Goal: Obtain resource: Obtain resource

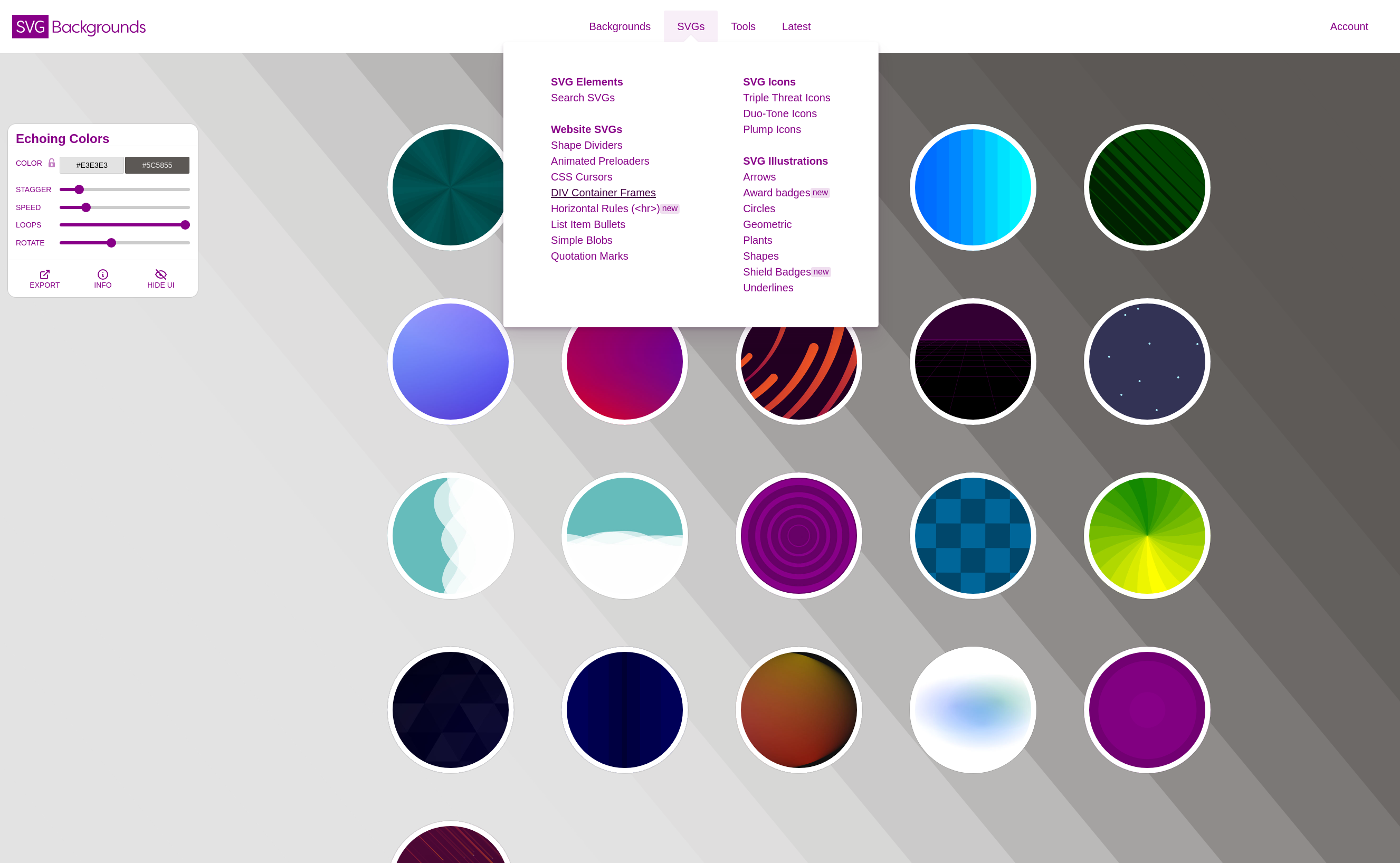
click at [623, 192] on link "DIV Container Frames" at bounding box center [603, 193] width 105 height 12
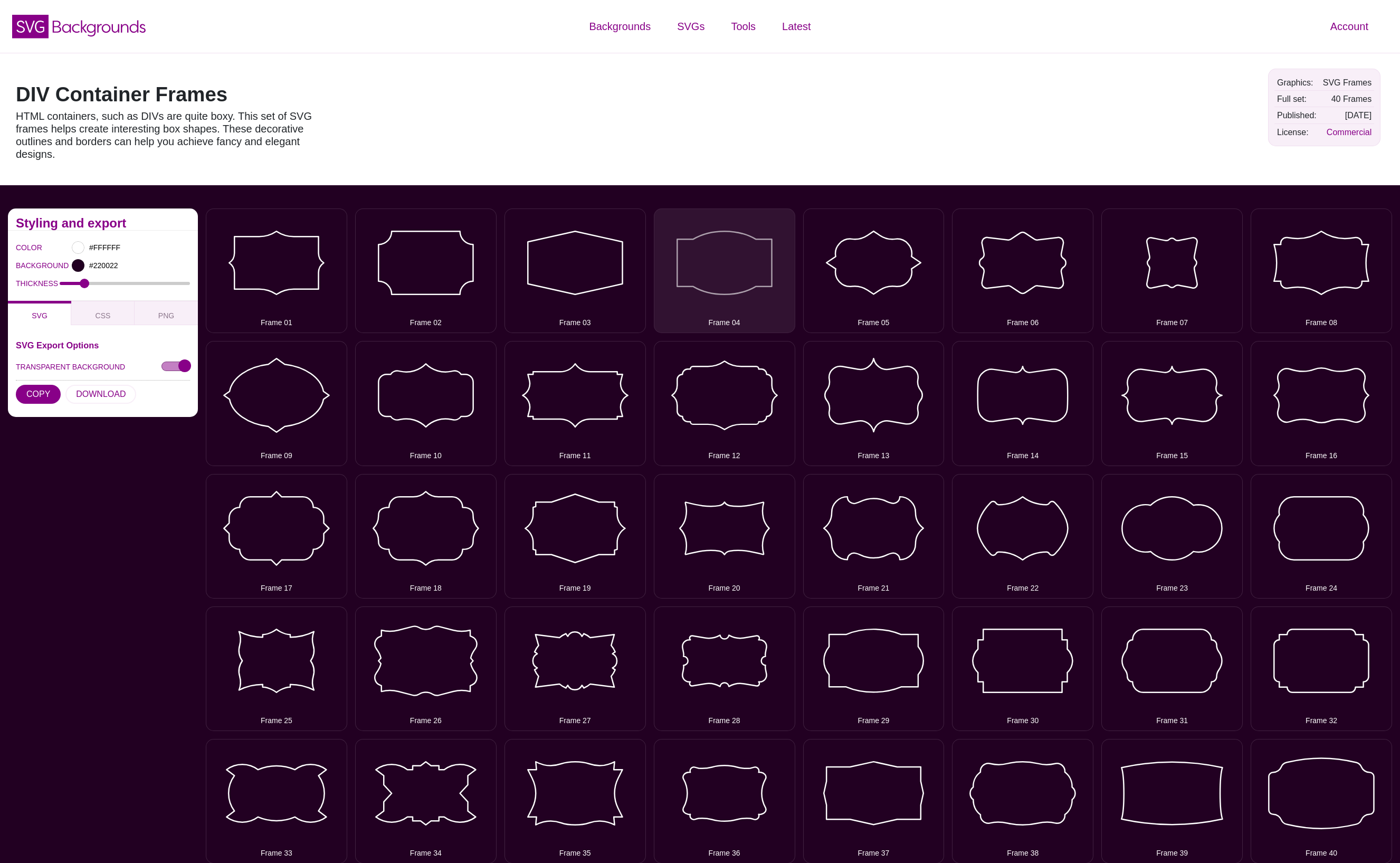
click at [725, 298] on button "Frame 04" at bounding box center [725, 271] width 142 height 125
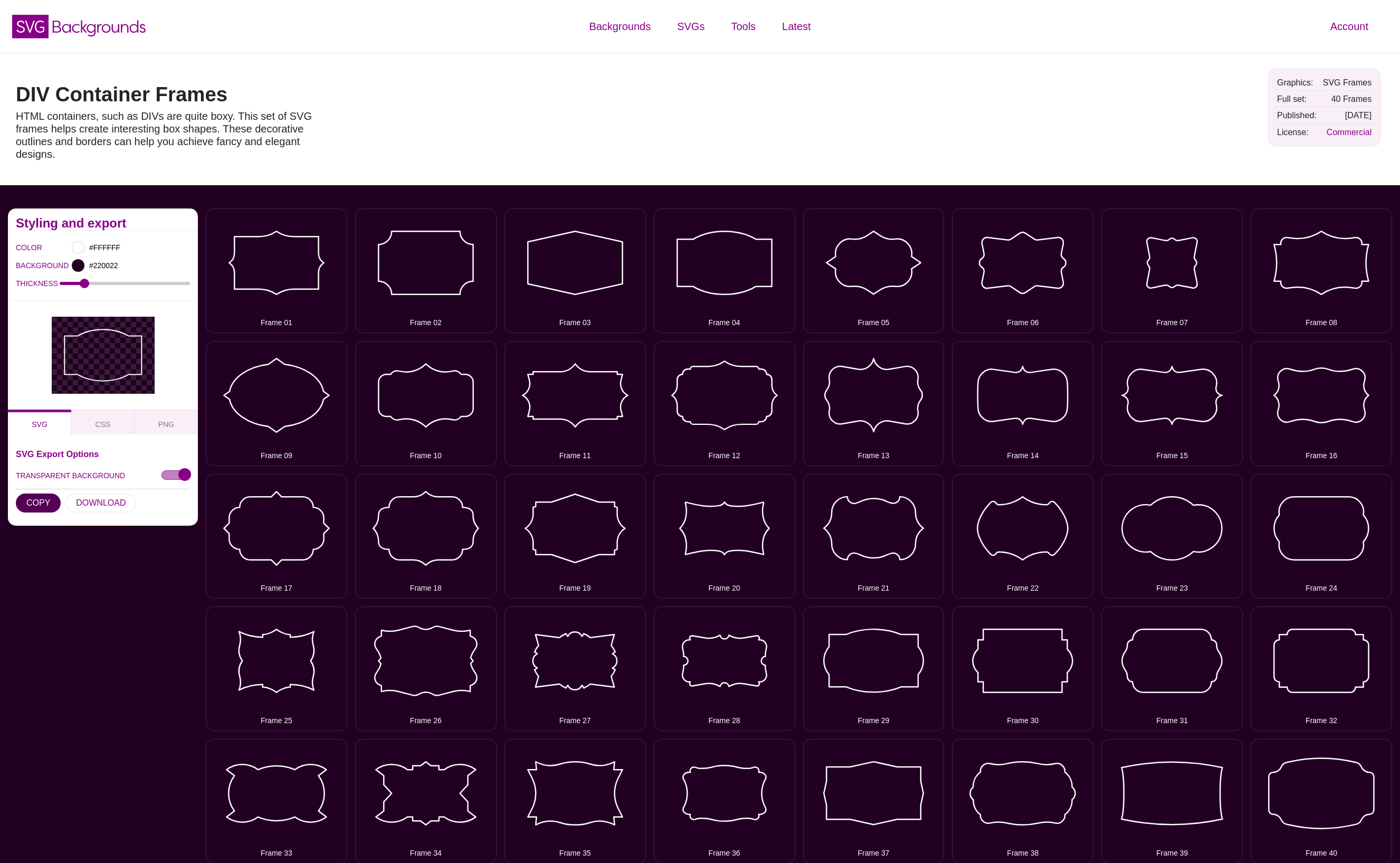
click at [39, 501] on button "COPY" at bounding box center [38, 503] width 45 height 19
click at [105, 414] on button "CSS" at bounding box center [103, 421] width 64 height 24
click at [41, 505] on button "COPY" at bounding box center [38, 503] width 45 height 19
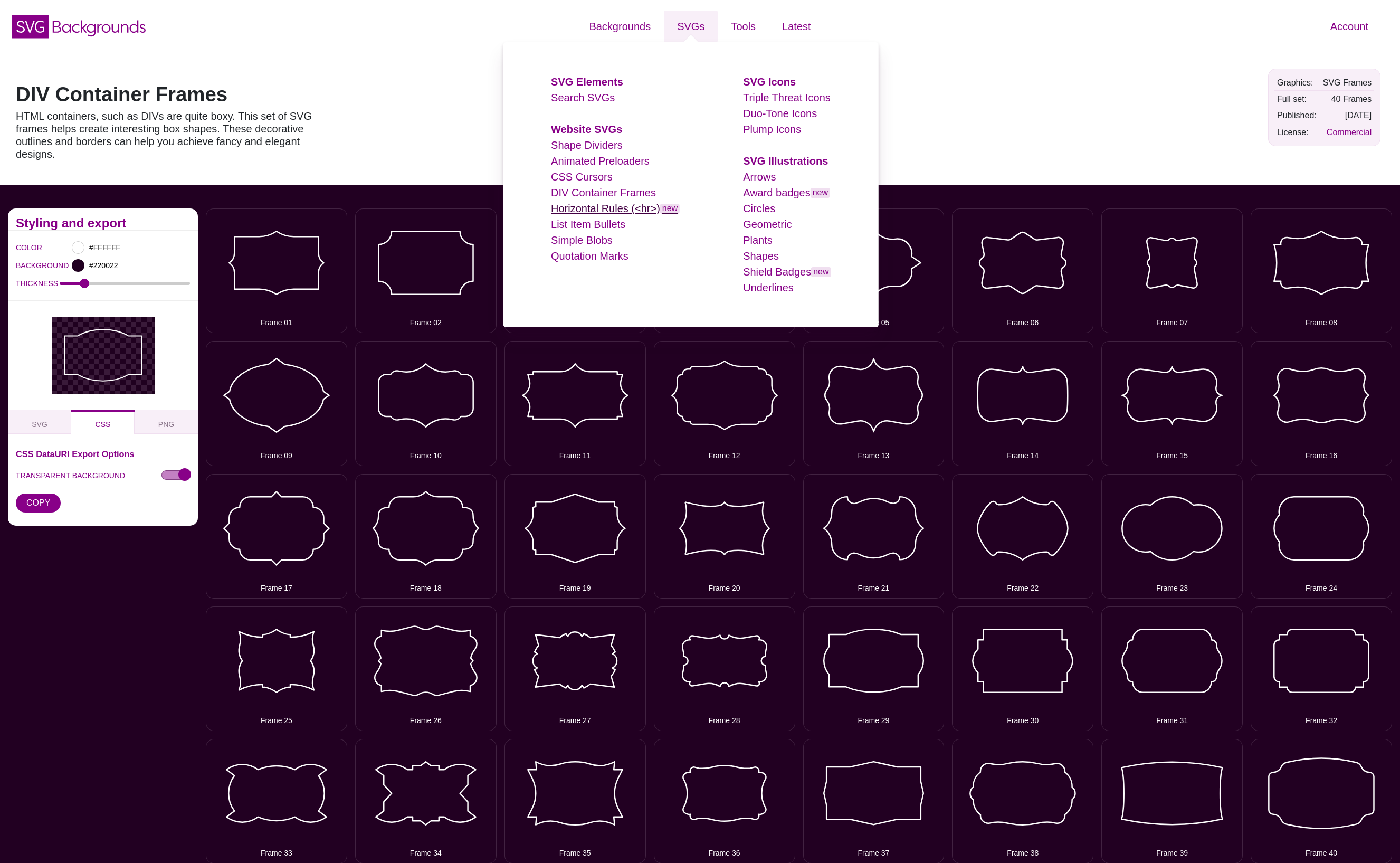
click at [597, 211] on link "Horizontal Rules (<hr>) new" at bounding box center [615, 208] width 129 height 12
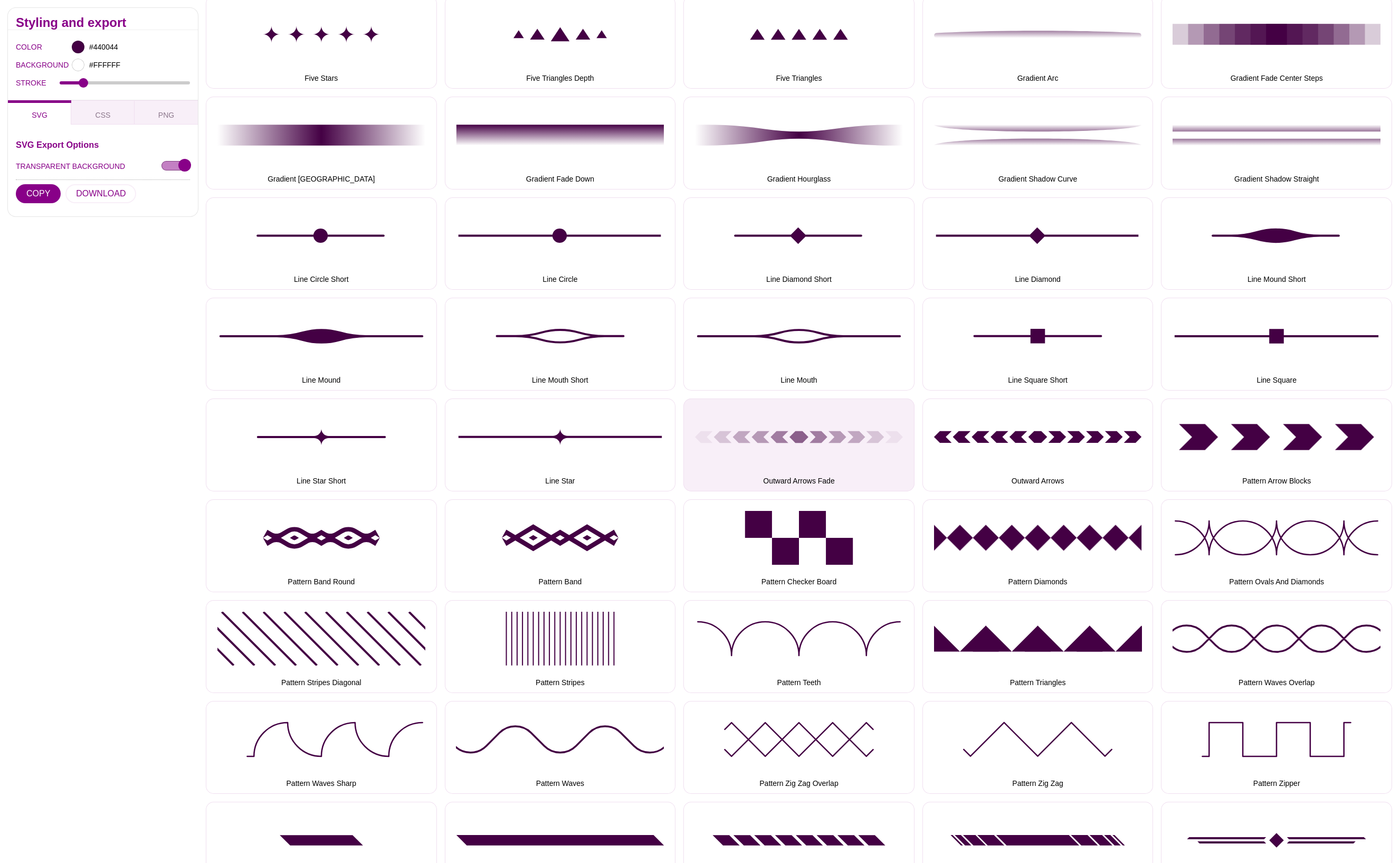
scroll to position [636, 0]
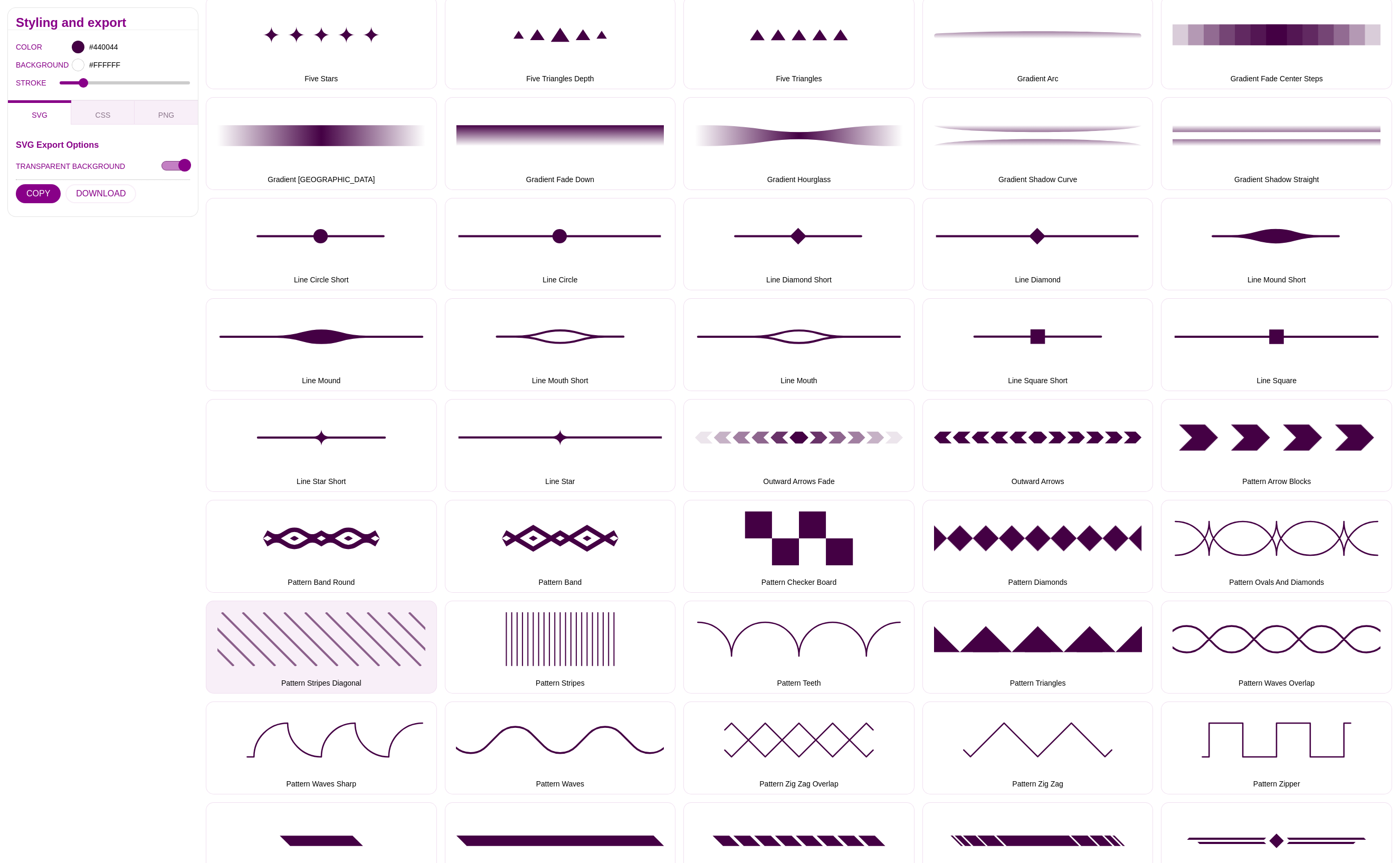
click at [351, 632] on button "Pattern Stripes Diagonal" at bounding box center [321, 647] width 231 height 93
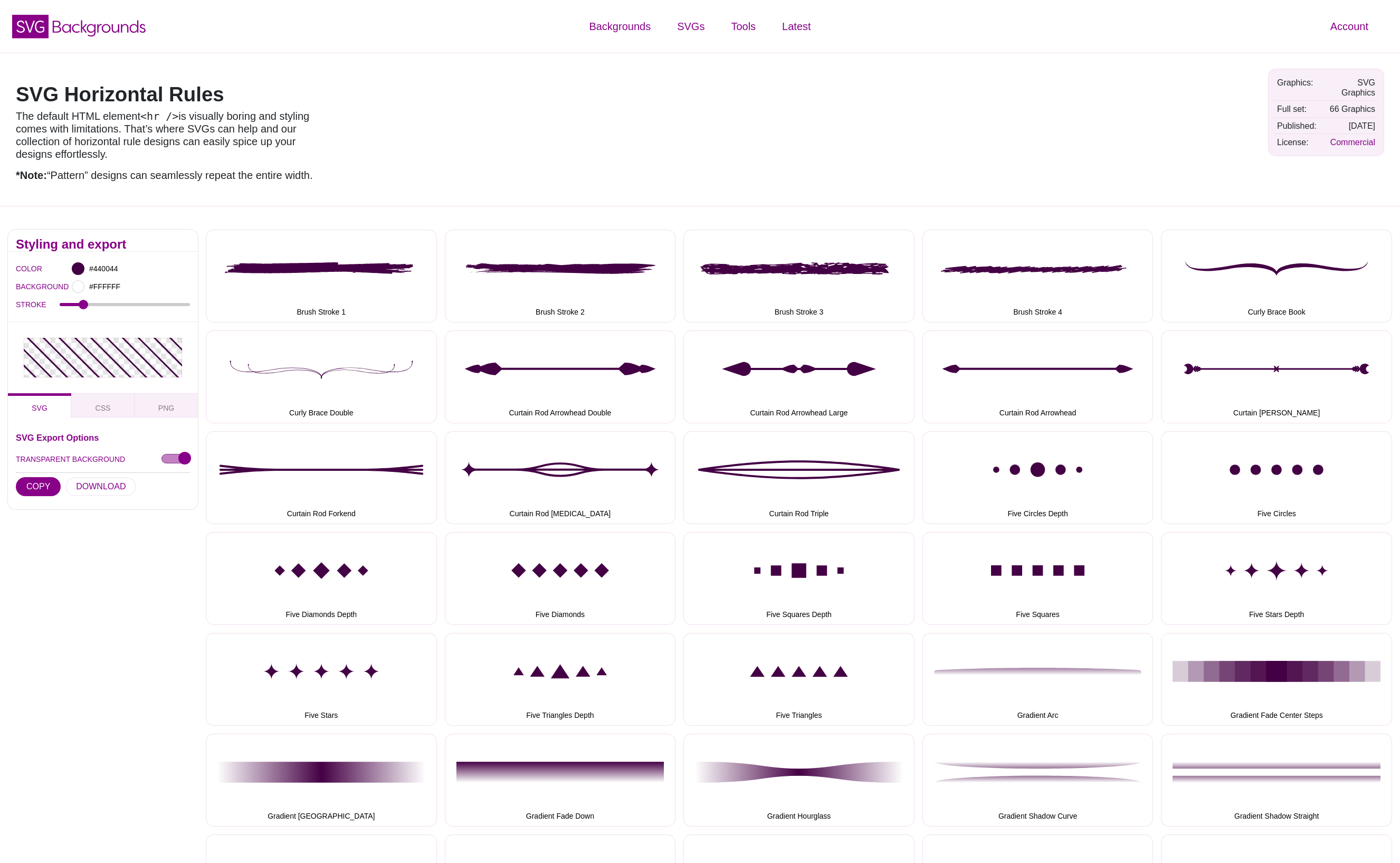
scroll to position [0, 0]
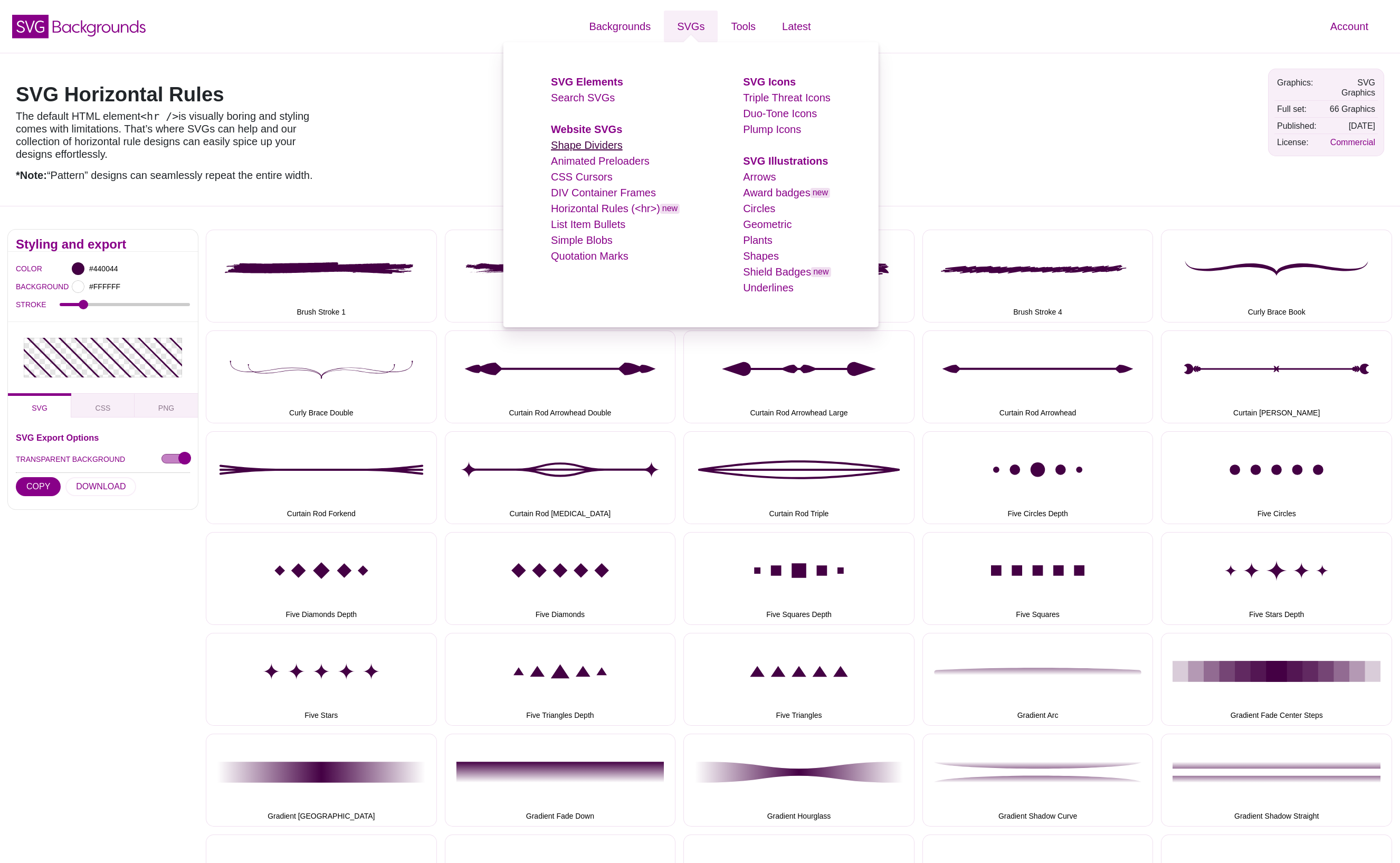
click at [600, 142] on link "Shape Dividers" at bounding box center [586, 145] width 72 height 12
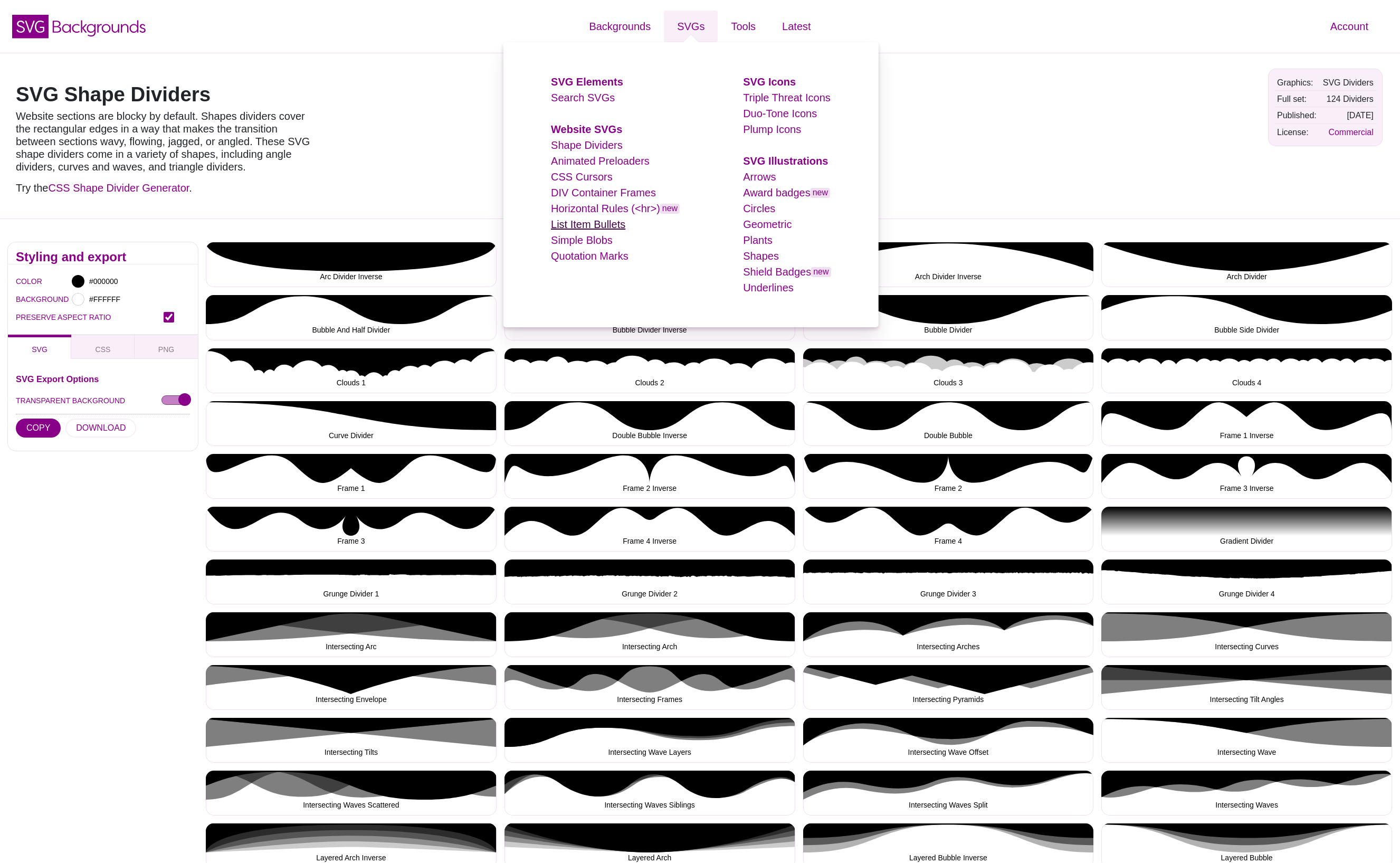
click at [590, 222] on link "List Item Bullets" at bounding box center [588, 224] width 75 height 12
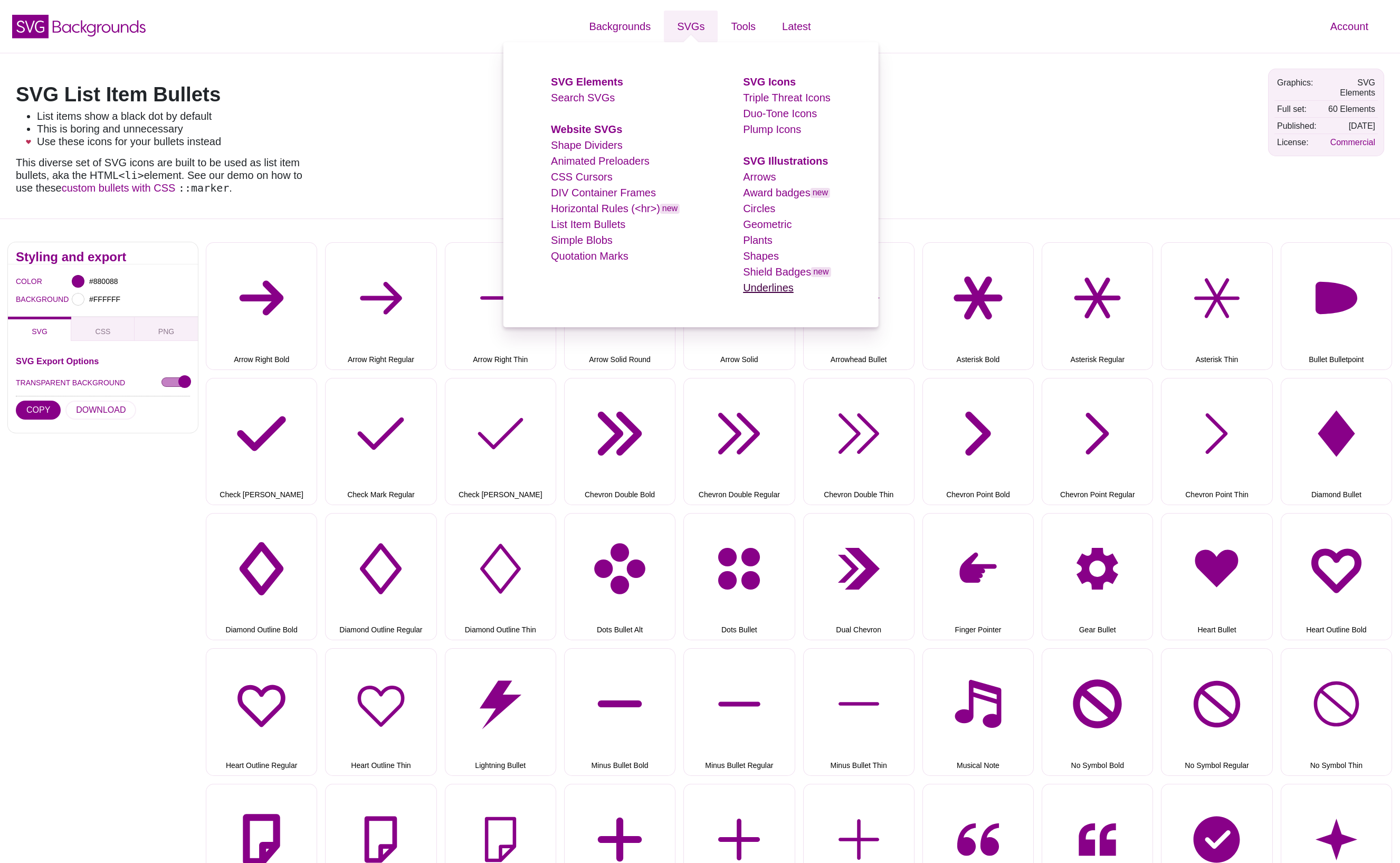
click at [773, 290] on link "Underlines" at bounding box center [768, 288] width 51 height 12
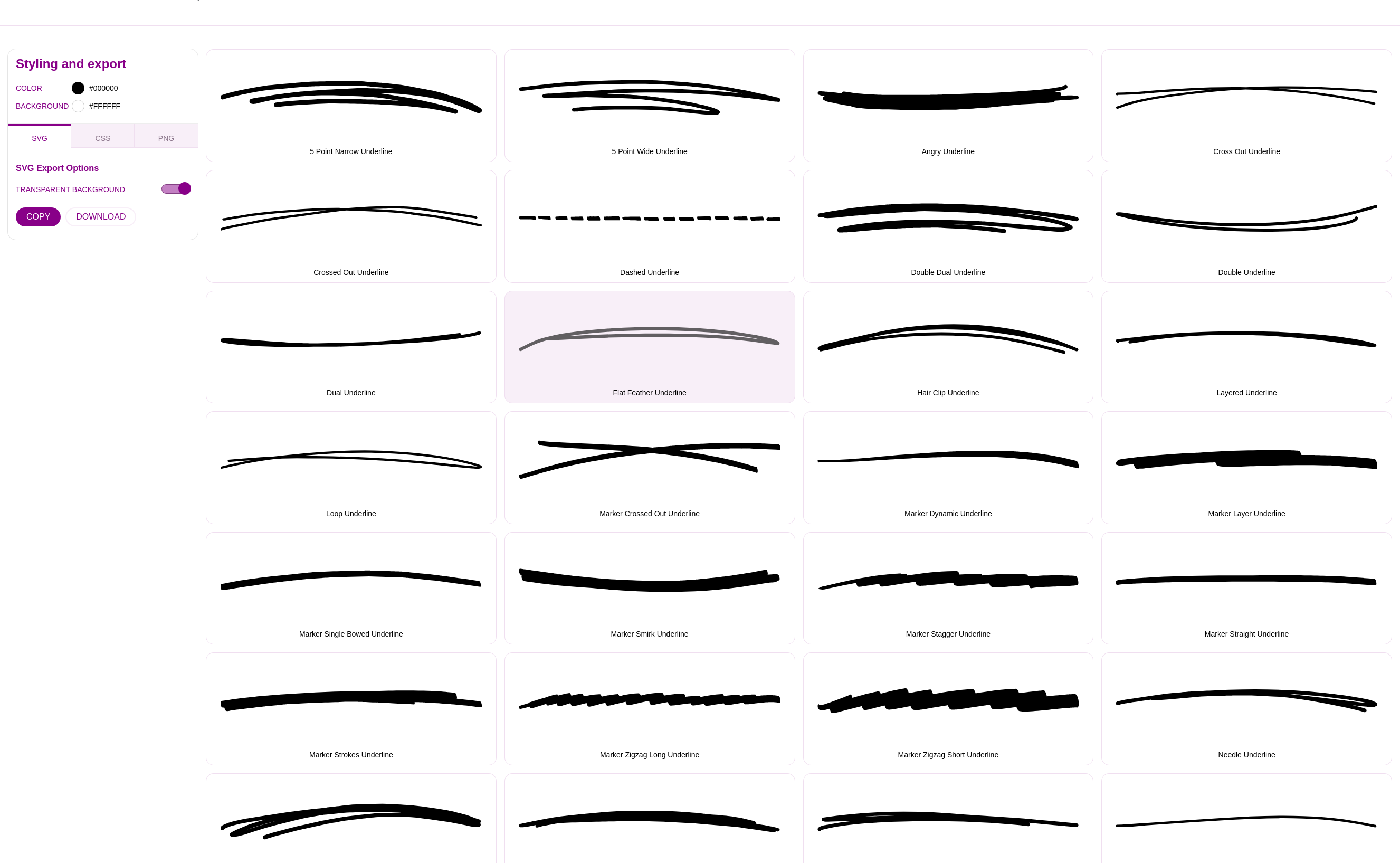
scroll to position [184, 0]
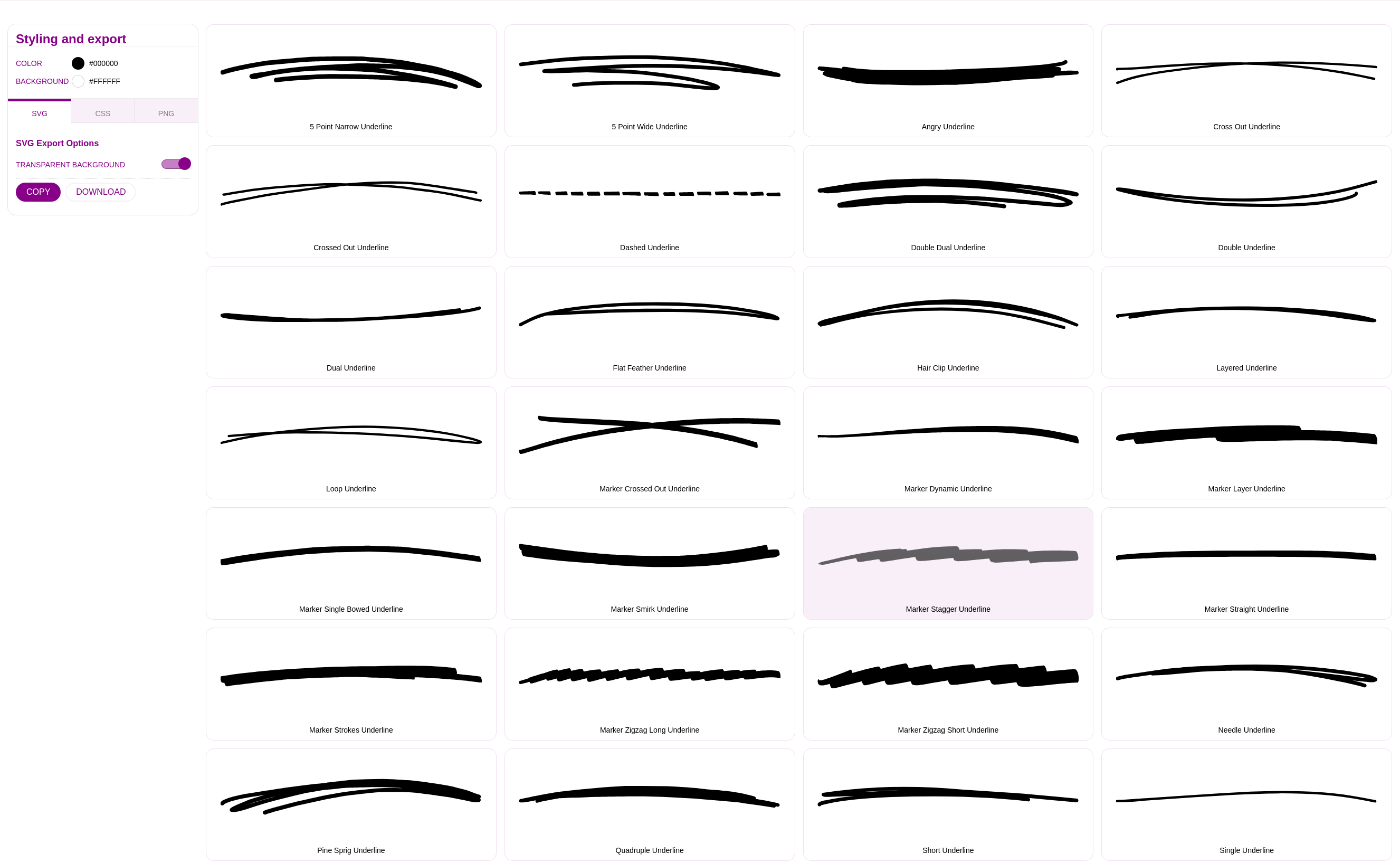
click at [941, 557] on button "Marker Stagger Underline" at bounding box center [949, 564] width 291 height 113
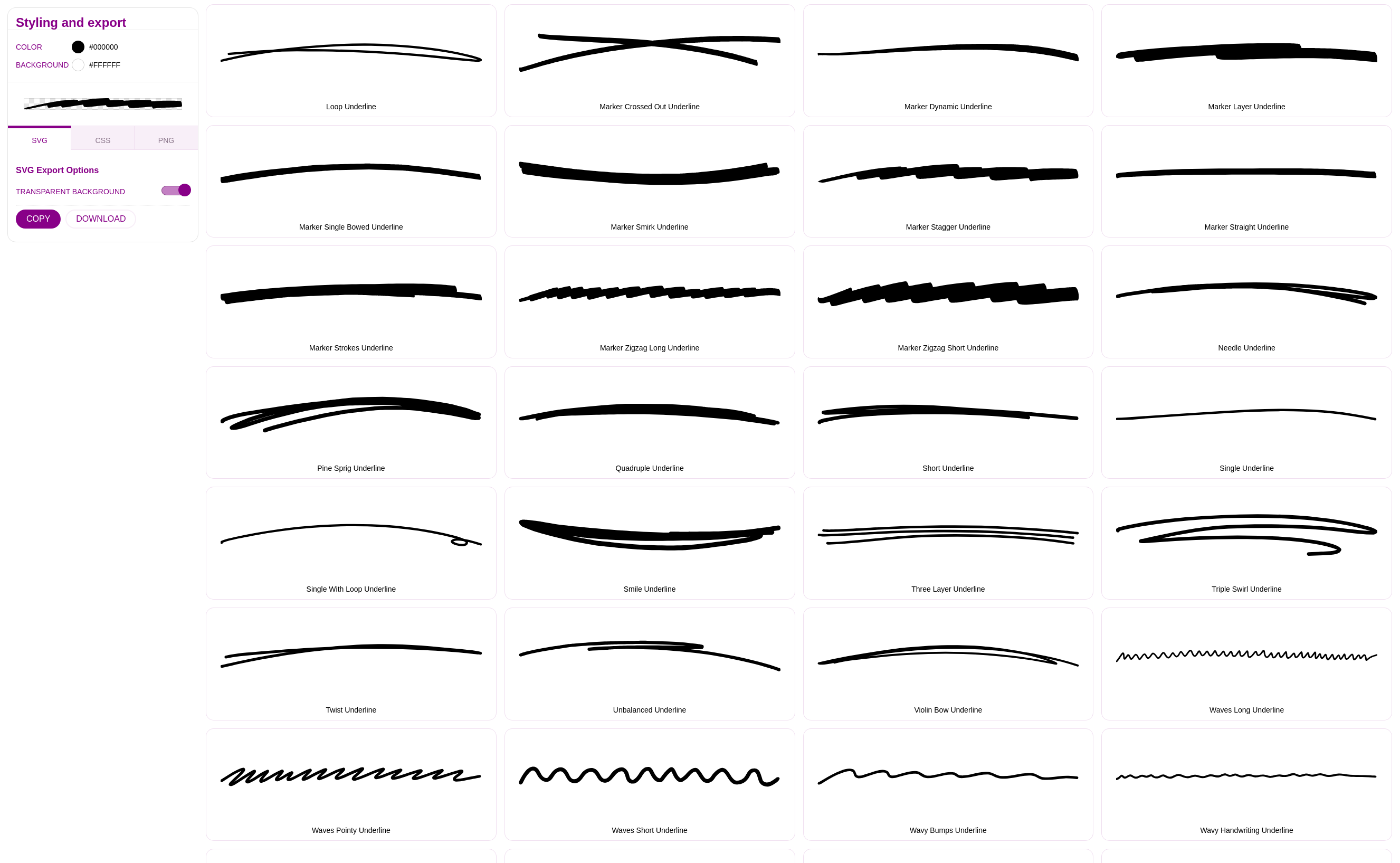
scroll to position [558, 0]
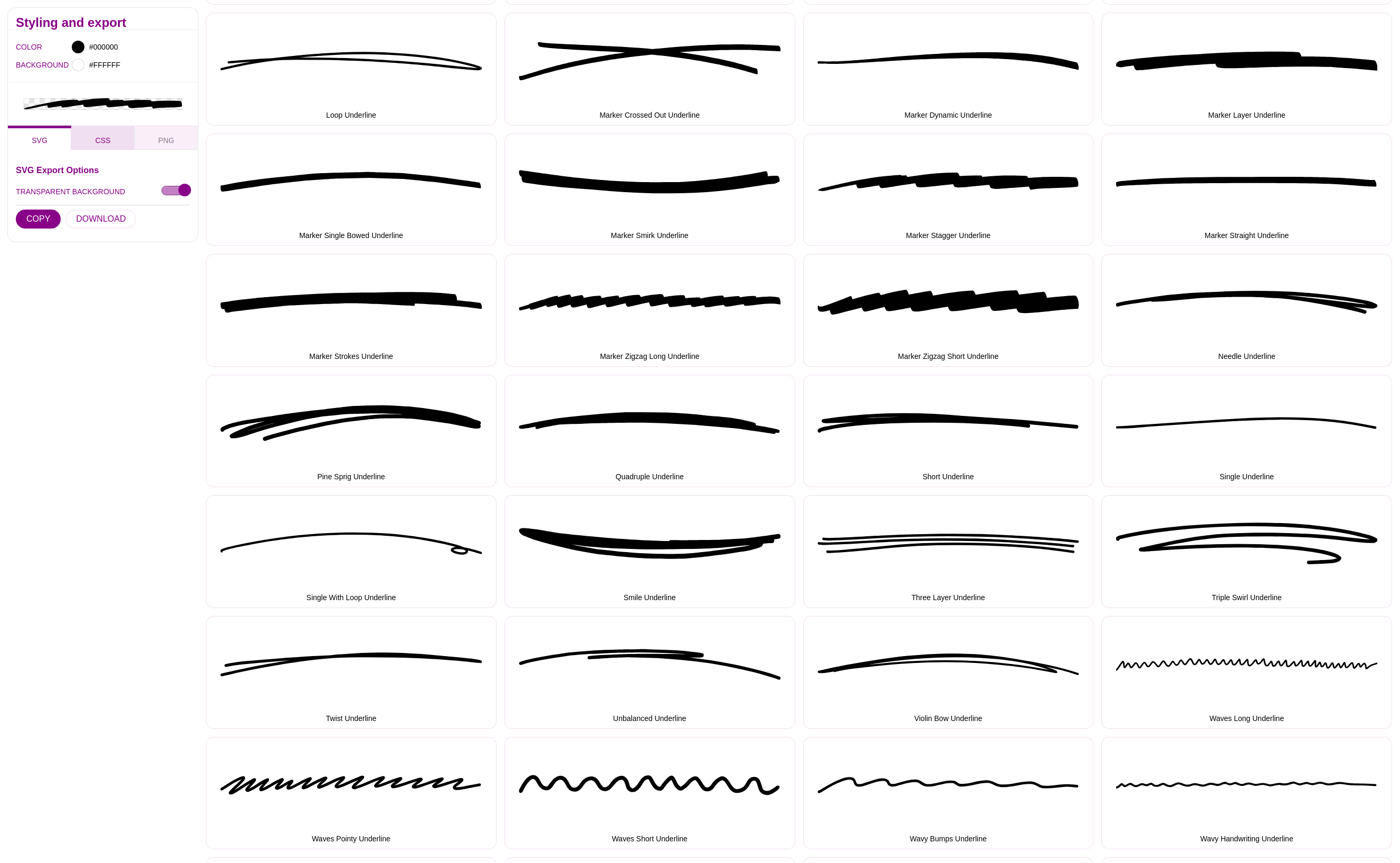
click at [95, 141] on span "CSS" at bounding box center [103, 140] width 16 height 8
click at [39, 221] on button "COPY" at bounding box center [38, 218] width 45 height 19
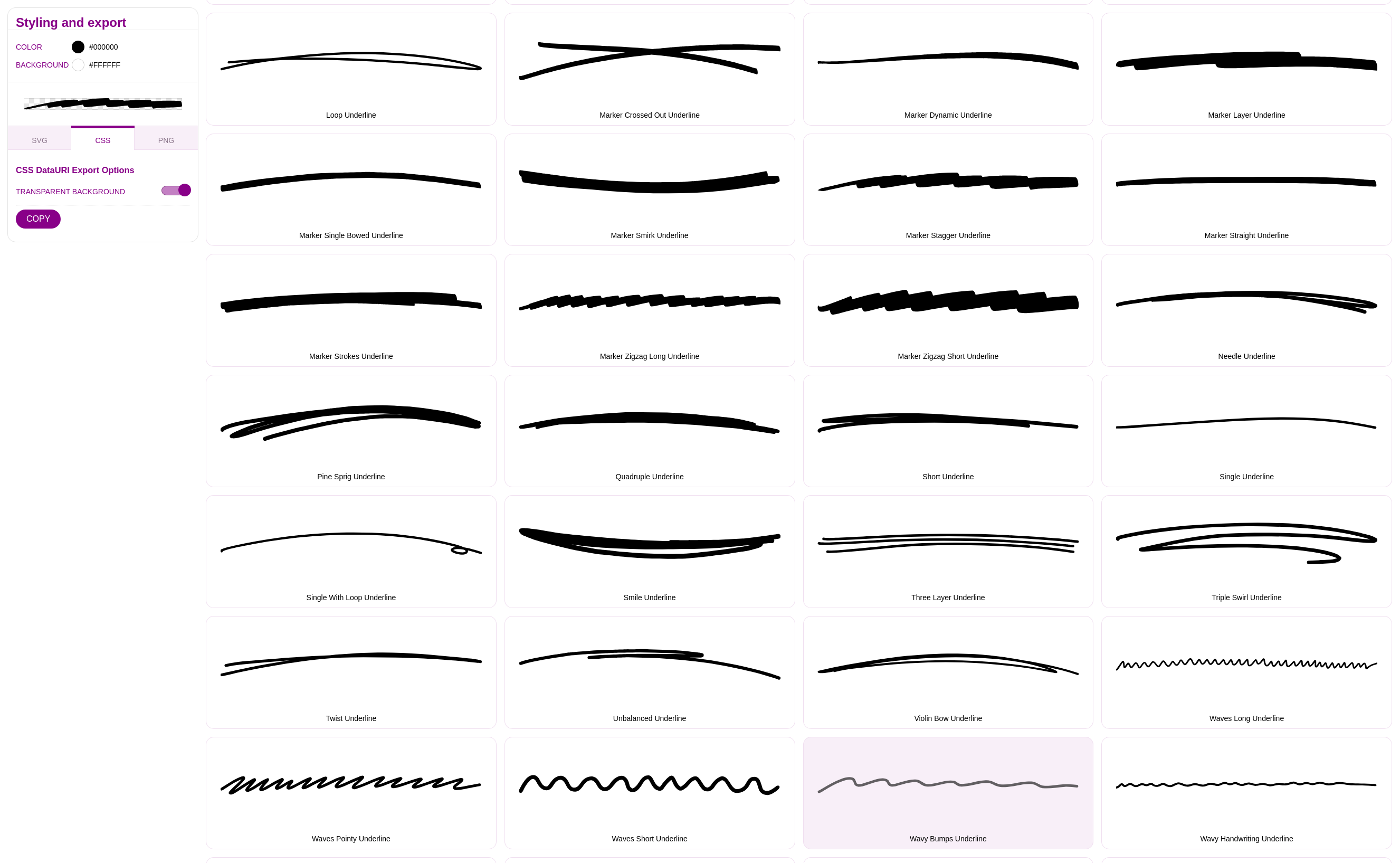
click at [908, 764] on button "Wavy Bumps Underline" at bounding box center [949, 793] width 291 height 113
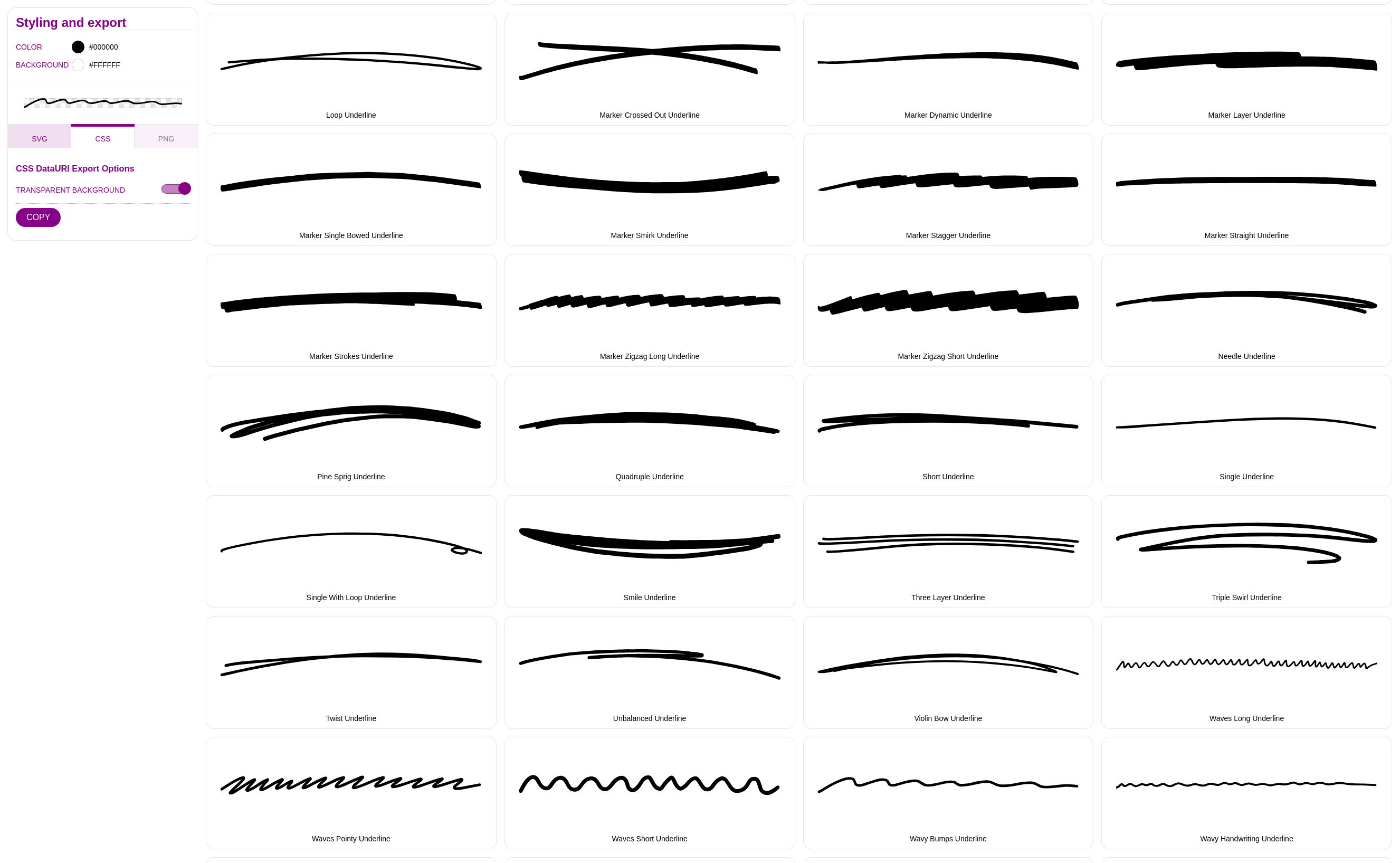
click at [43, 142] on span "SVG" at bounding box center [40, 138] width 16 height 8
click at [36, 216] on button "COPY" at bounding box center [38, 216] width 45 height 19
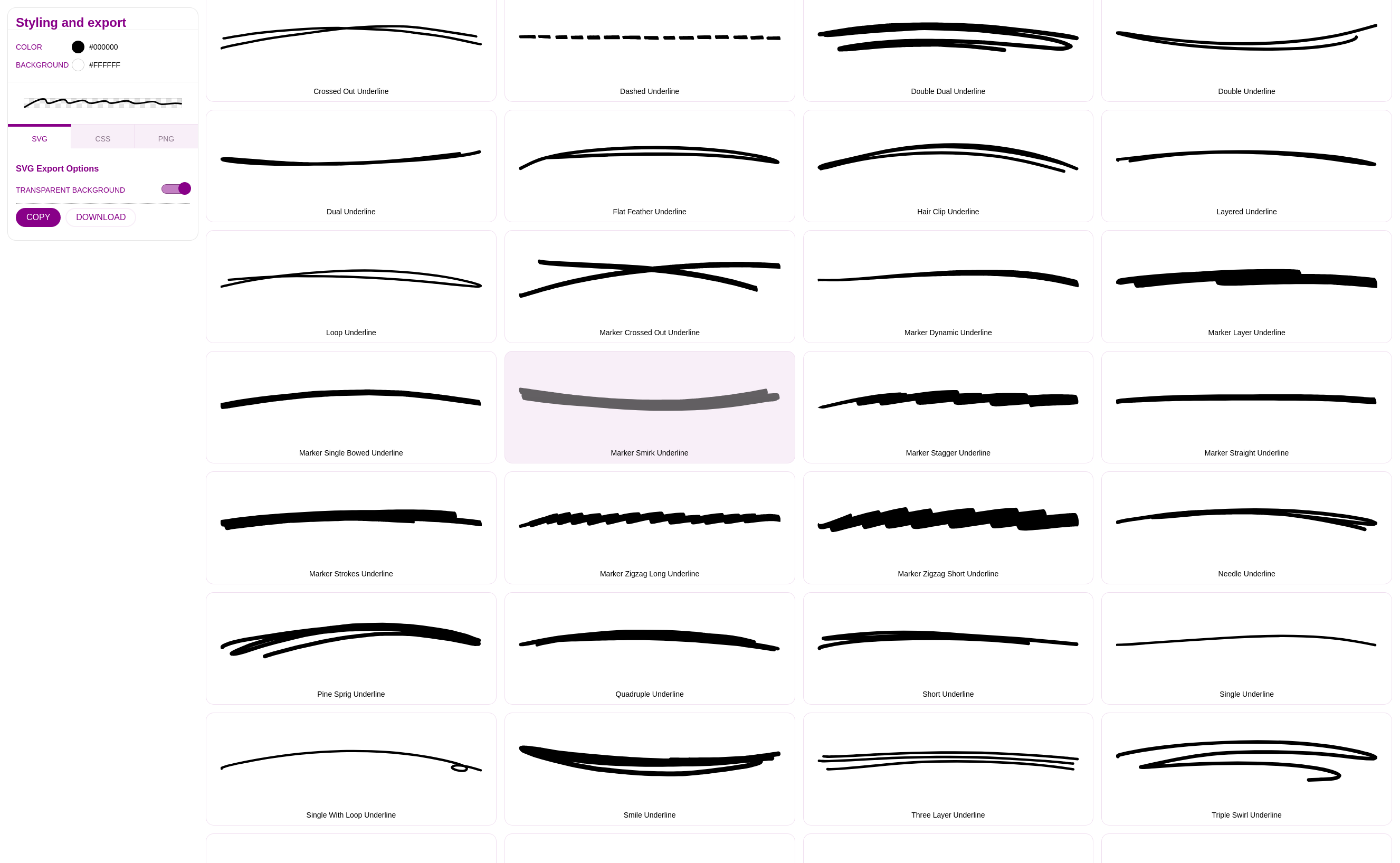
scroll to position [369, 0]
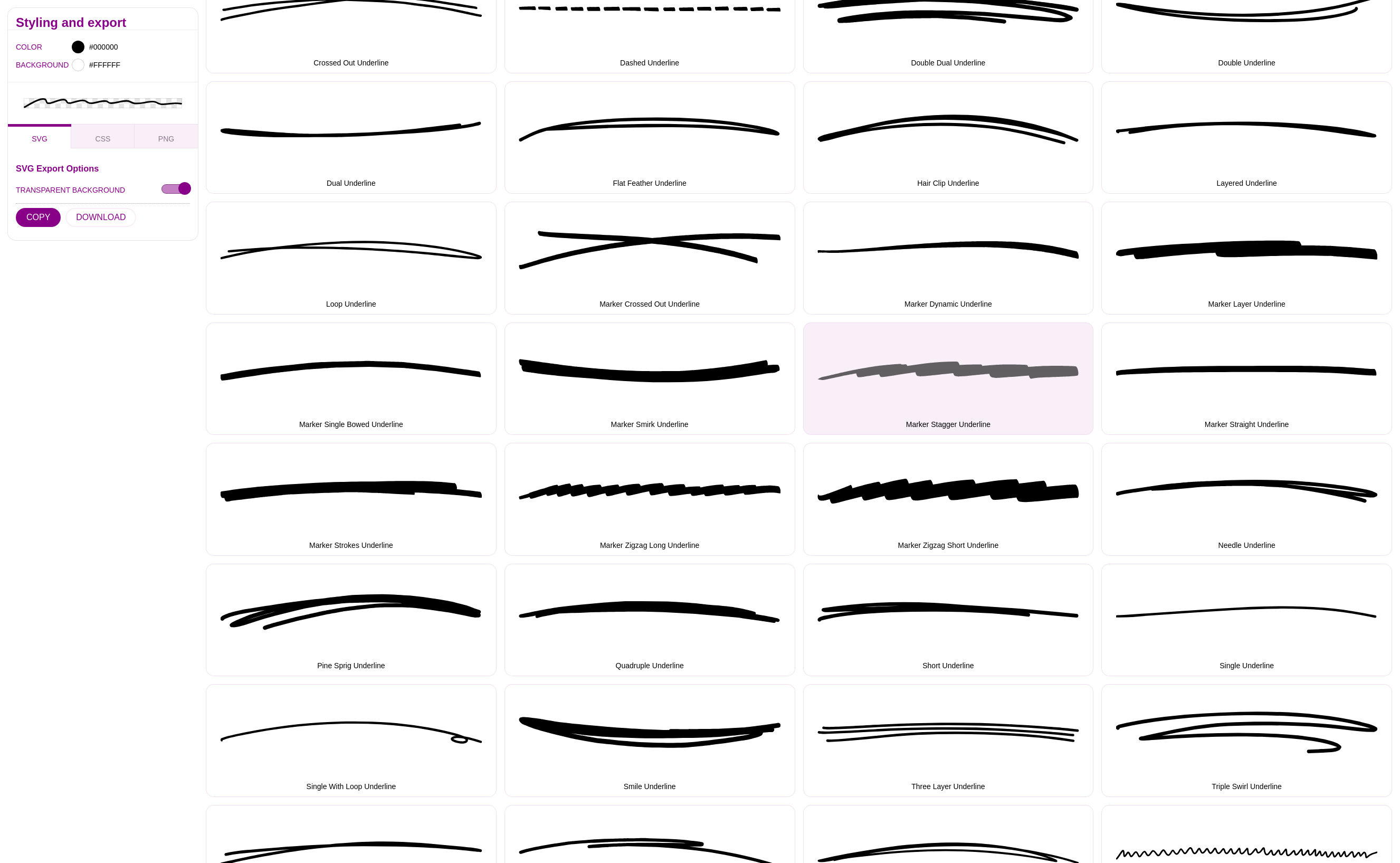
click at [951, 381] on button "Marker Stagger Underline" at bounding box center [949, 379] width 291 height 113
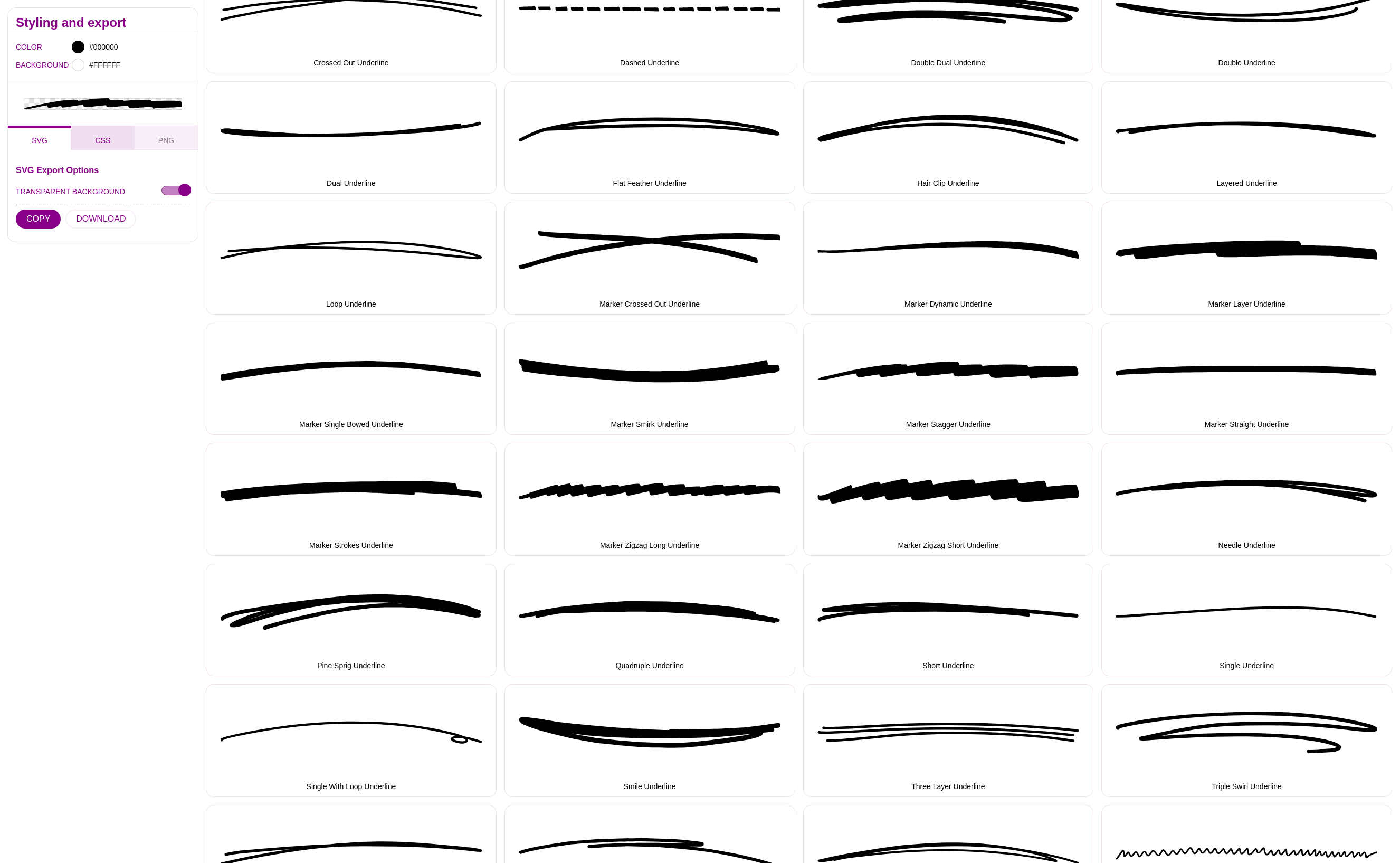
click at [96, 148] on button "CSS" at bounding box center [103, 137] width 64 height 24
click at [51, 216] on button "COPY" at bounding box center [38, 218] width 45 height 19
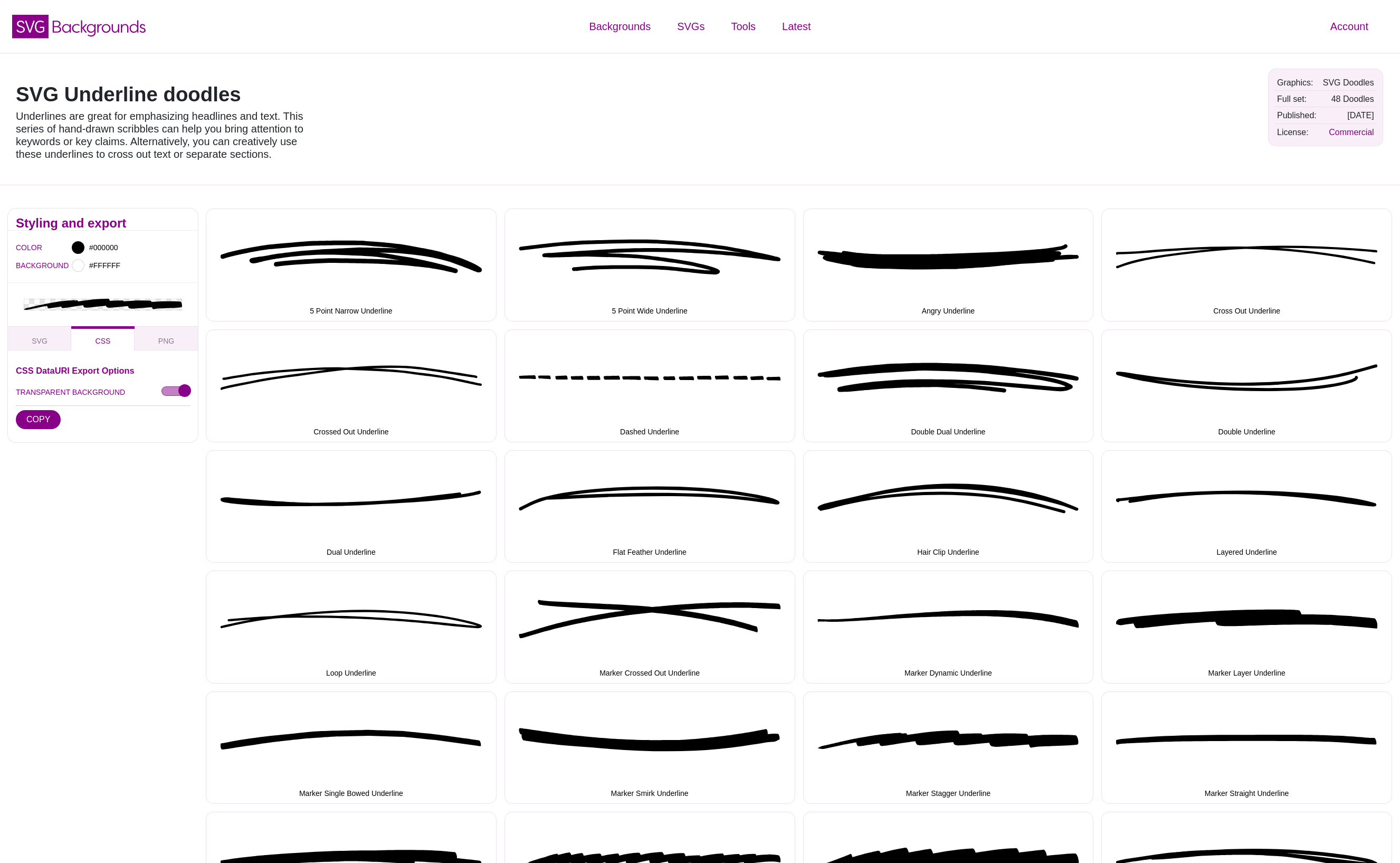
scroll to position [0, 0]
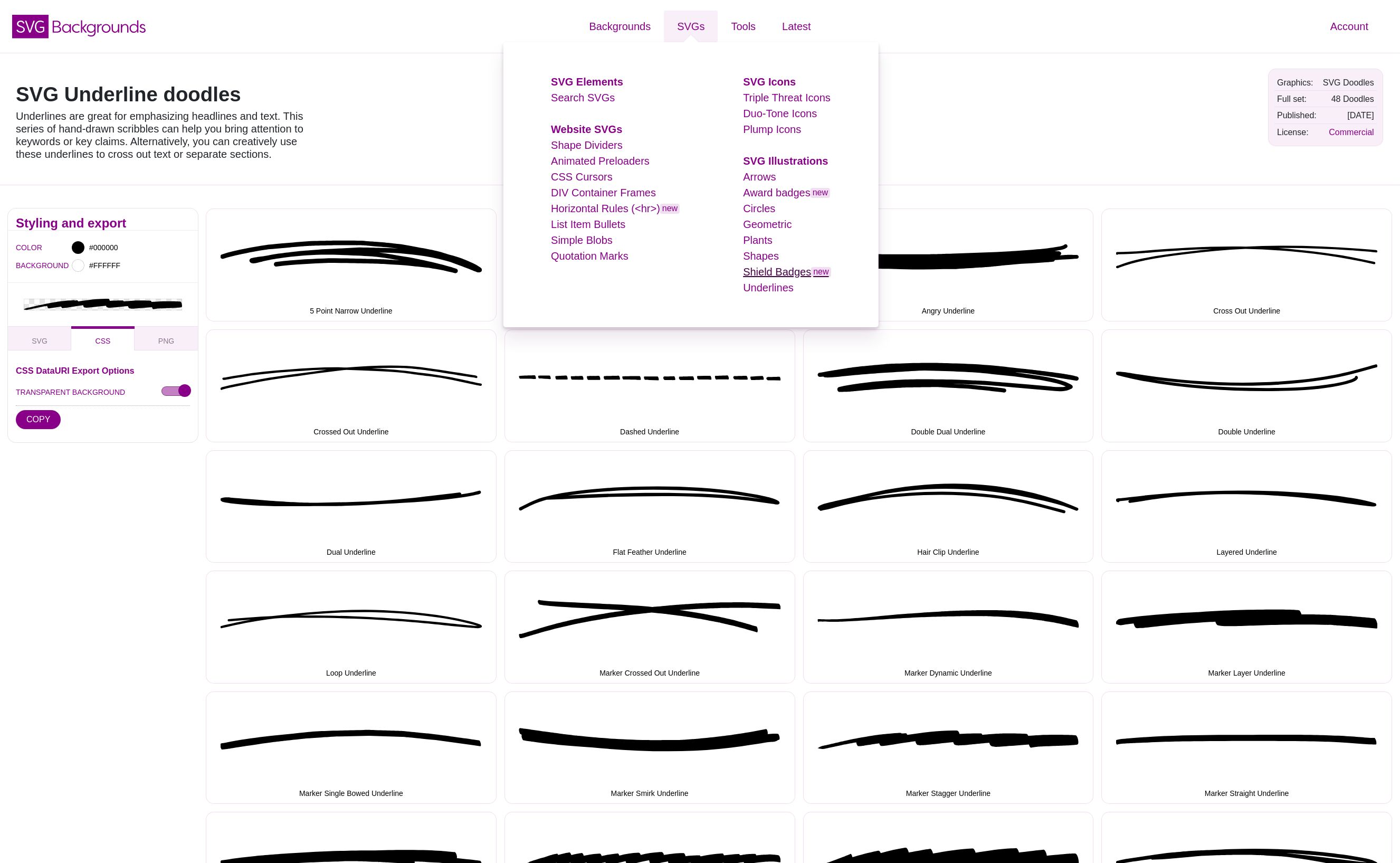
click at [777, 272] on link "Shield Badges new" at bounding box center [786, 272] width 88 height 12
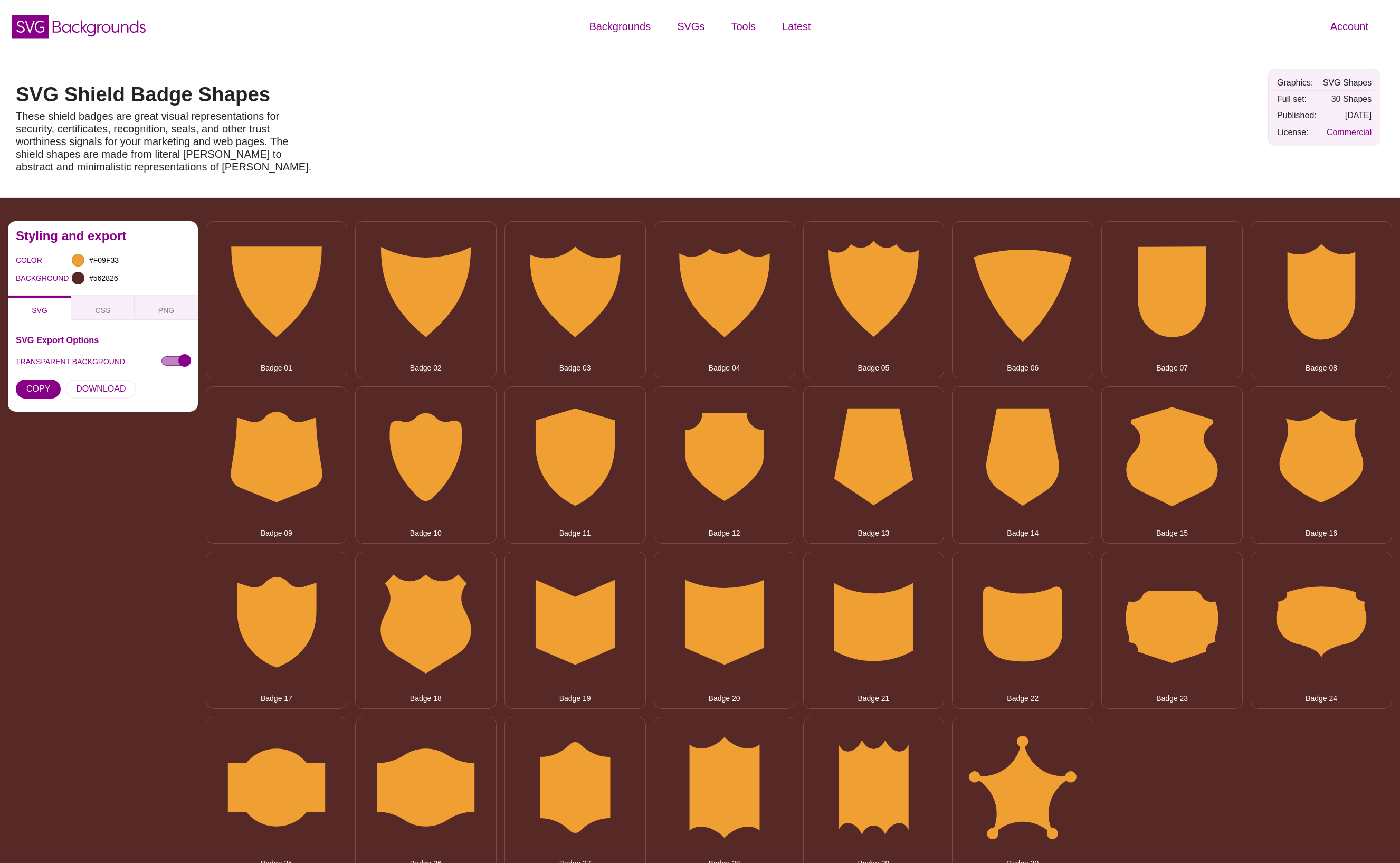
click at [869, 114] on div at bounding box center [947, 125] width 627 height 129
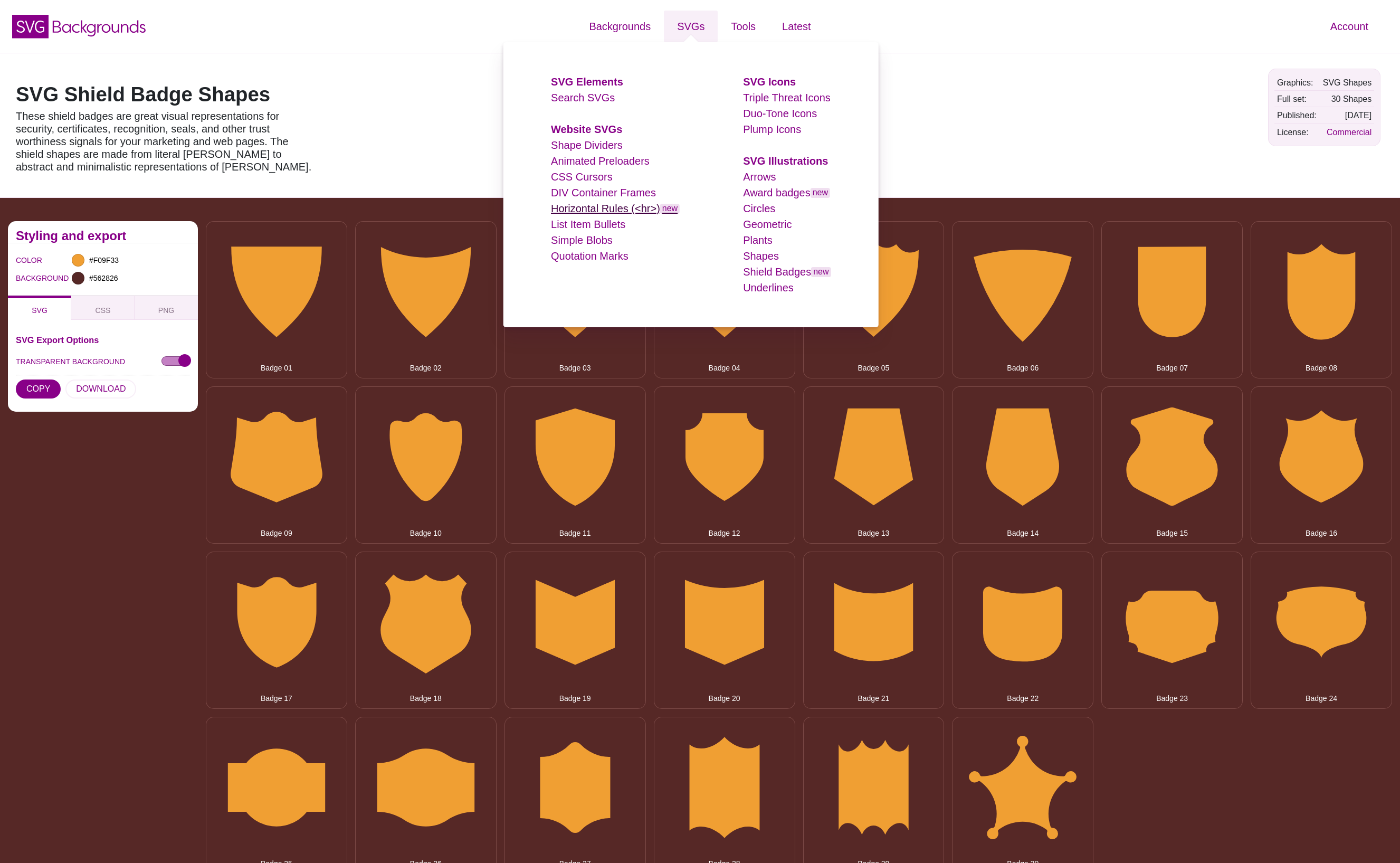
click at [601, 205] on link "Horizontal Rules (<hr>) new" at bounding box center [615, 208] width 129 height 12
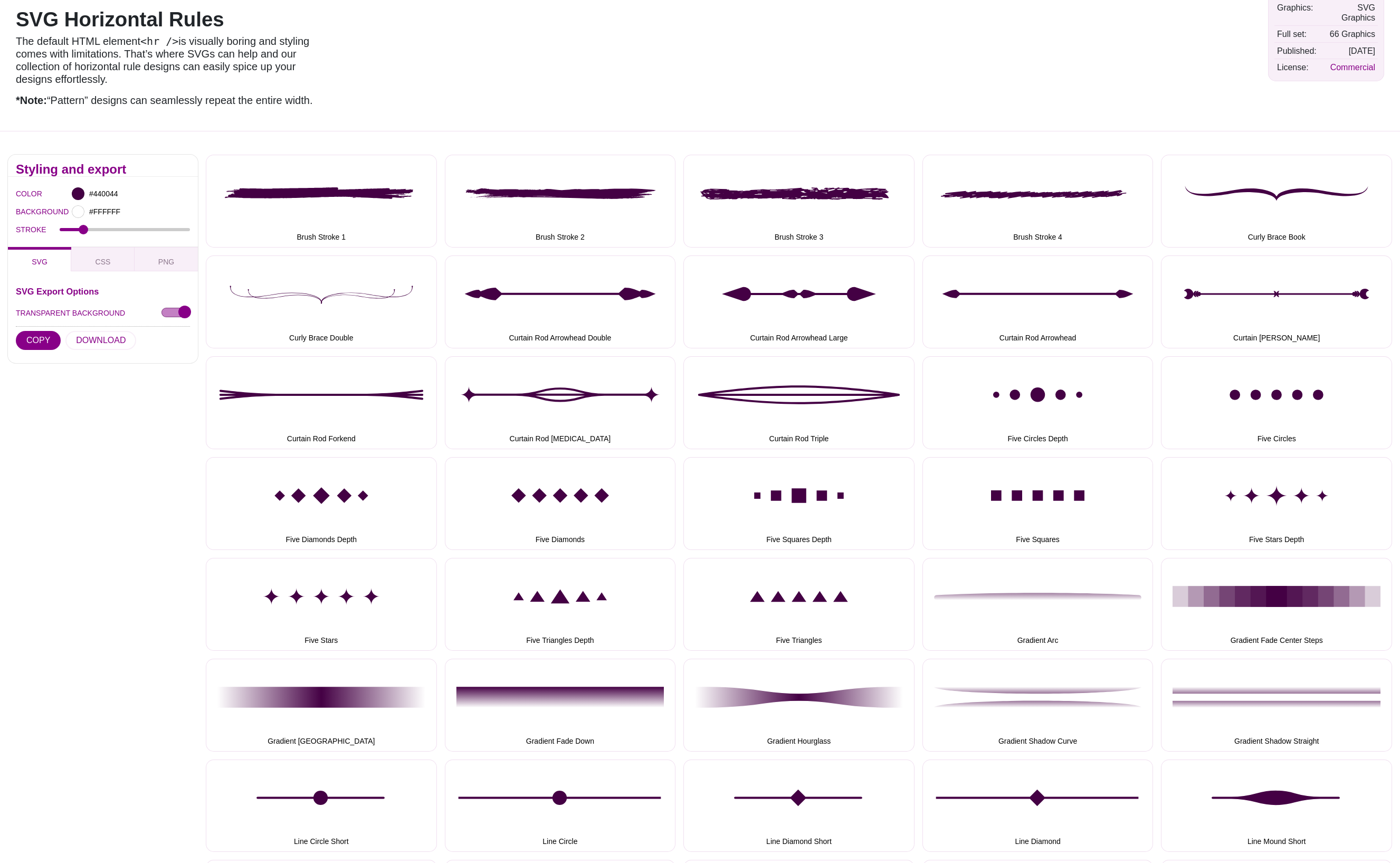
scroll to position [49, 0]
